Goal: Check status

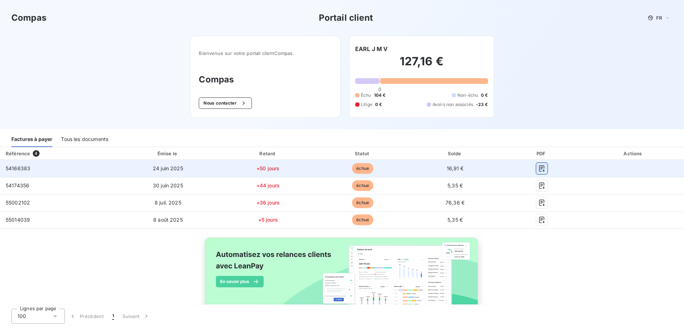
click at [542, 168] on icon "button" at bounding box center [542, 168] width 7 height 7
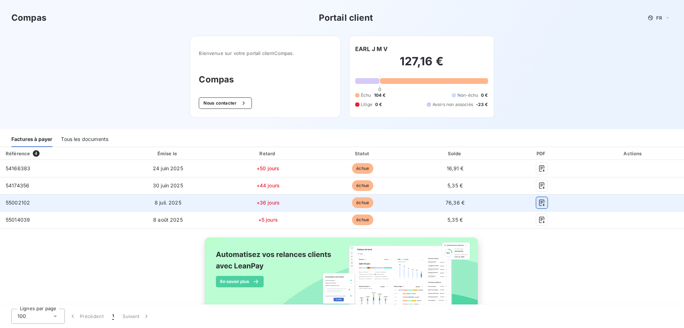
click at [542, 201] on icon "button" at bounding box center [541, 202] width 5 height 6
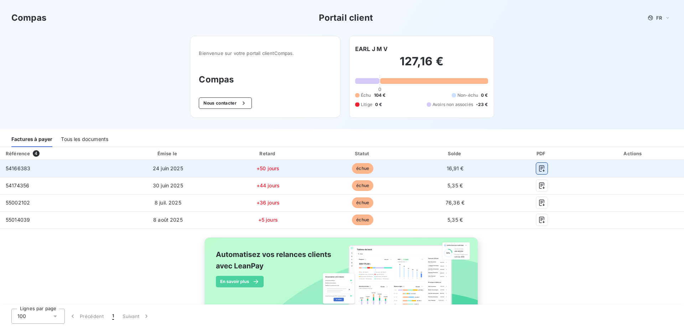
click at [542, 169] on icon "button" at bounding box center [542, 168] width 7 height 7
